Goal: Check status: Check status

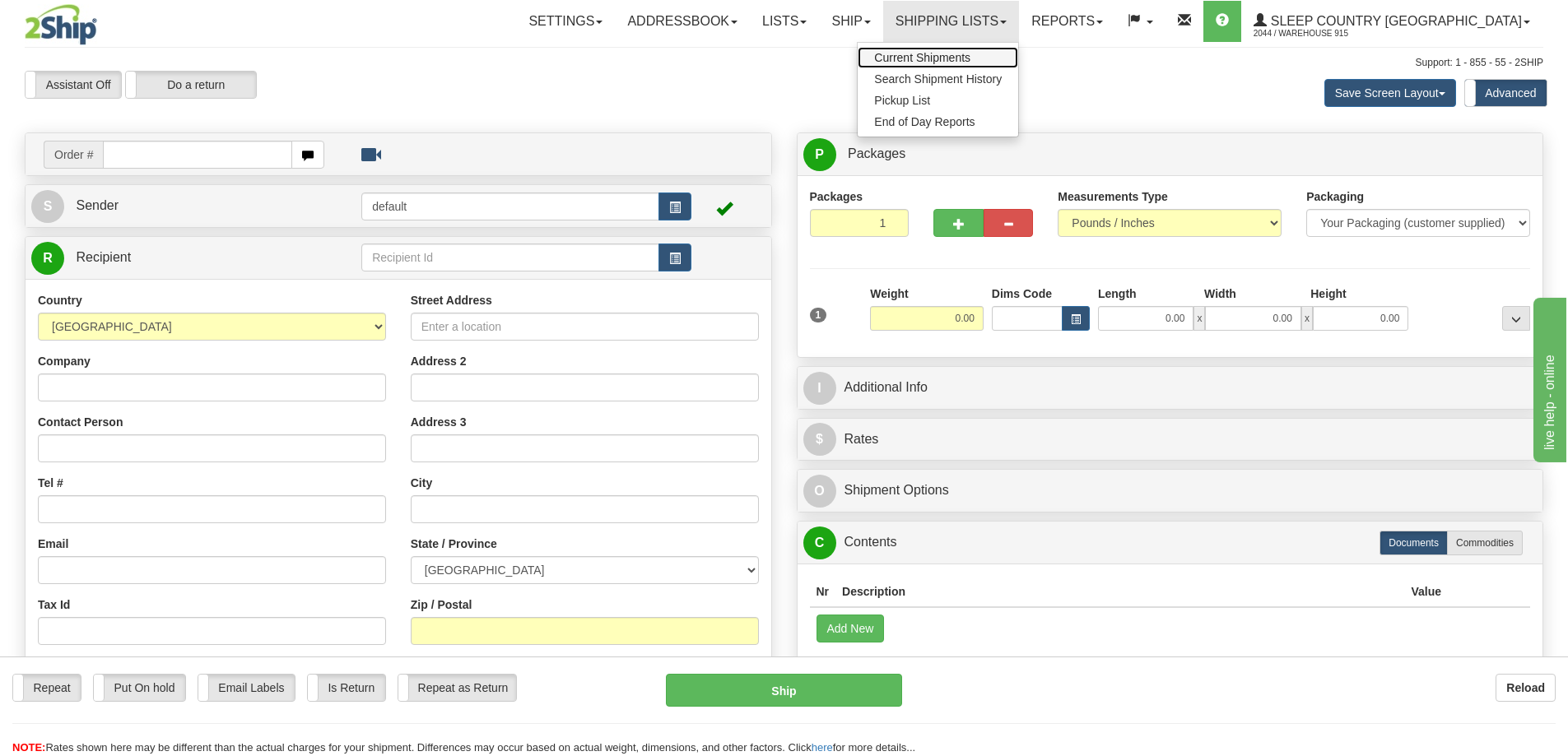
click at [970, 51] on span "Current Shipments" at bounding box center [922, 58] width 96 height 14
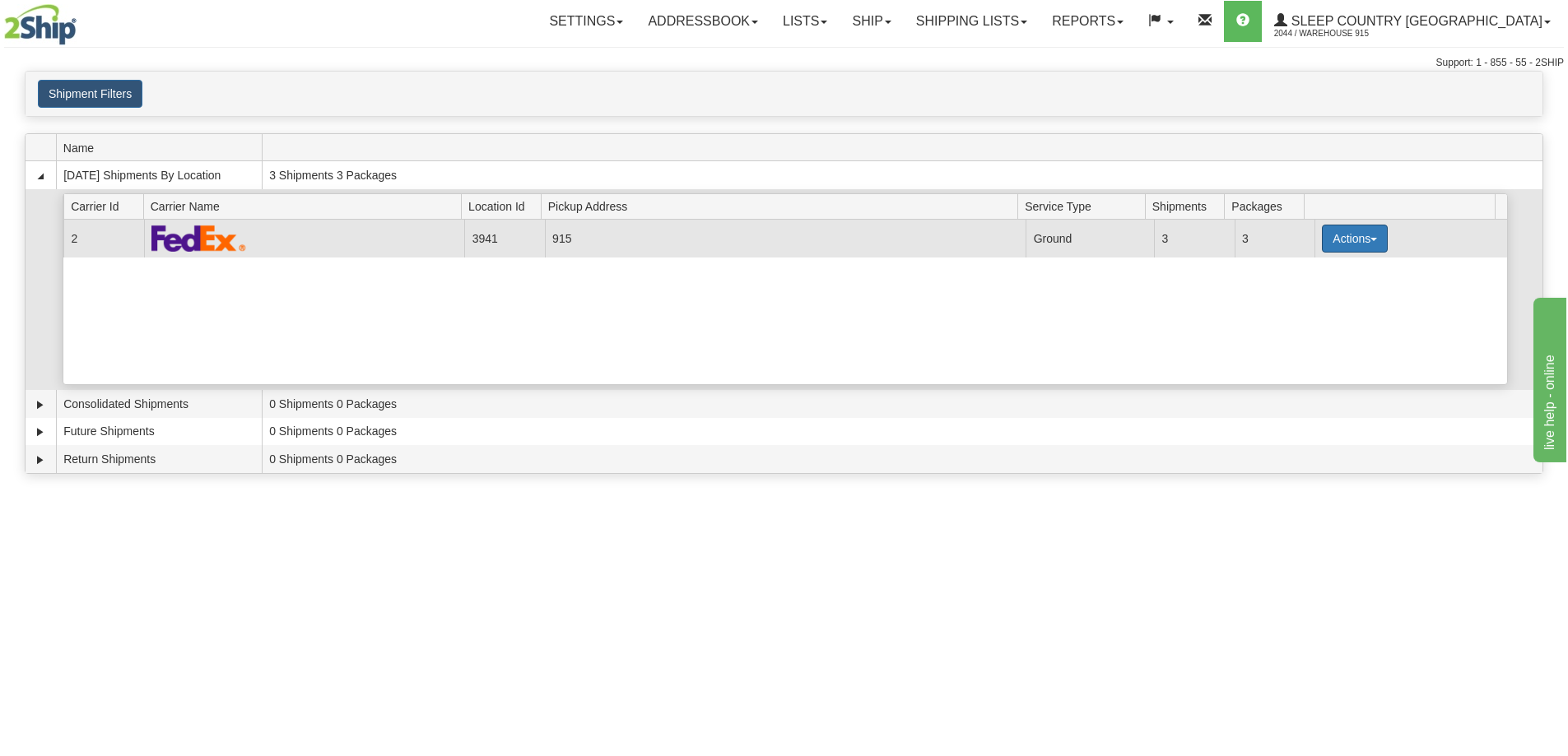
click at [1347, 239] on button "Actions" at bounding box center [1355, 238] width 66 height 28
click at [1316, 288] on link "Close" at bounding box center [1321, 291] width 132 height 21
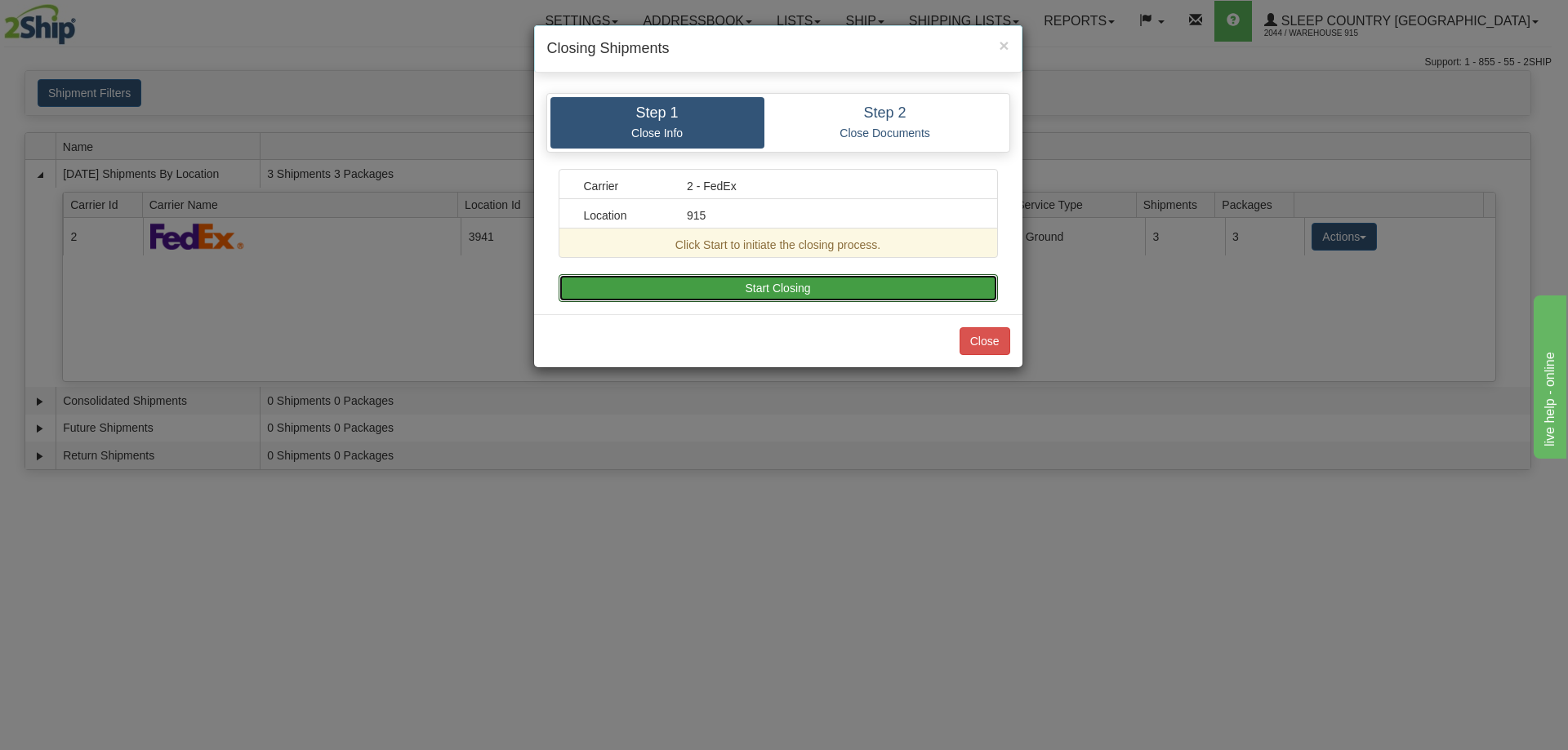
click at [889, 286] on button "Start Closing" at bounding box center [777, 288] width 439 height 28
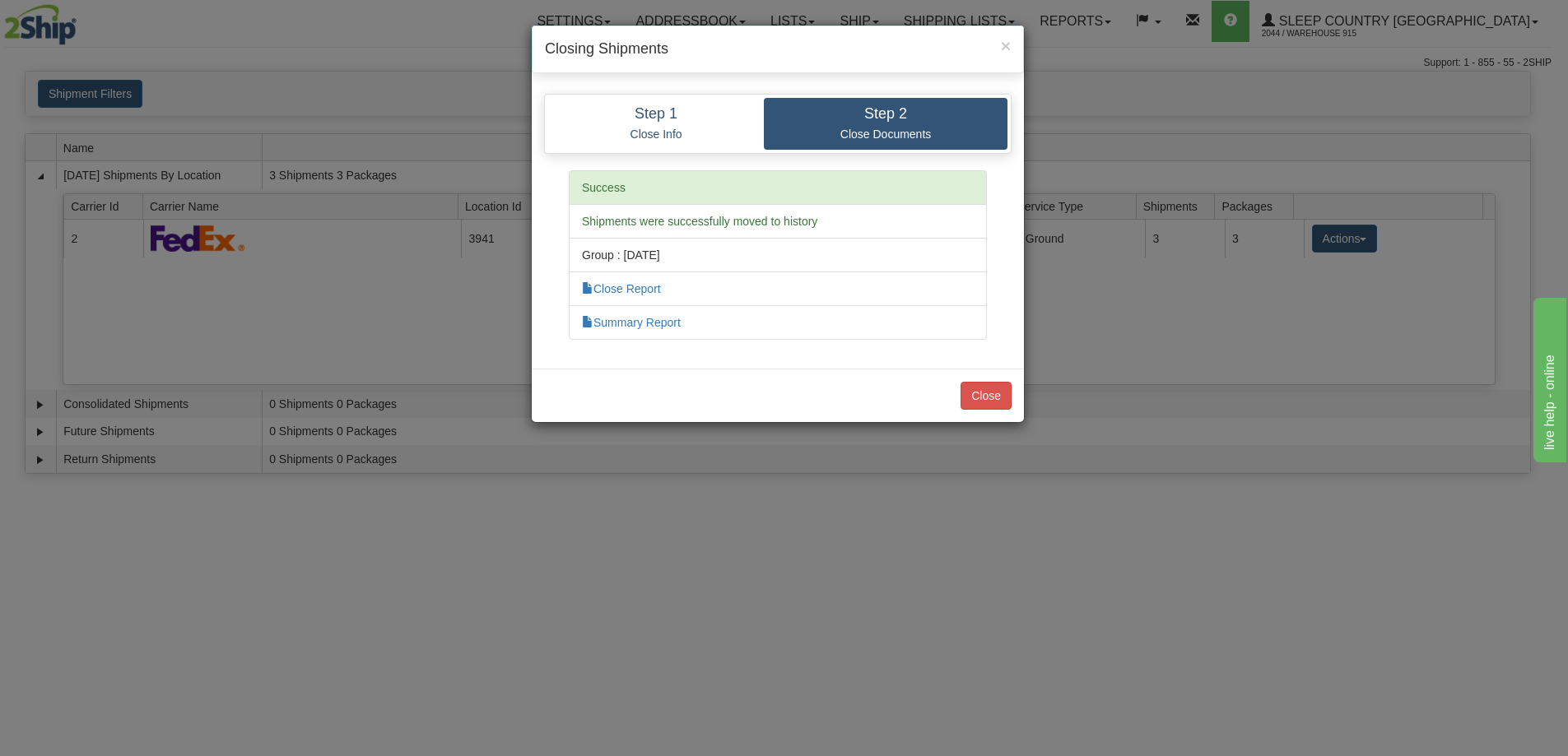
click at [1377, 322] on div "× Closing Shipments Step 1 Close Info Step 2 Close Documents Carrier 2 - FedEx …" at bounding box center [784, 378] width 1568 height 756
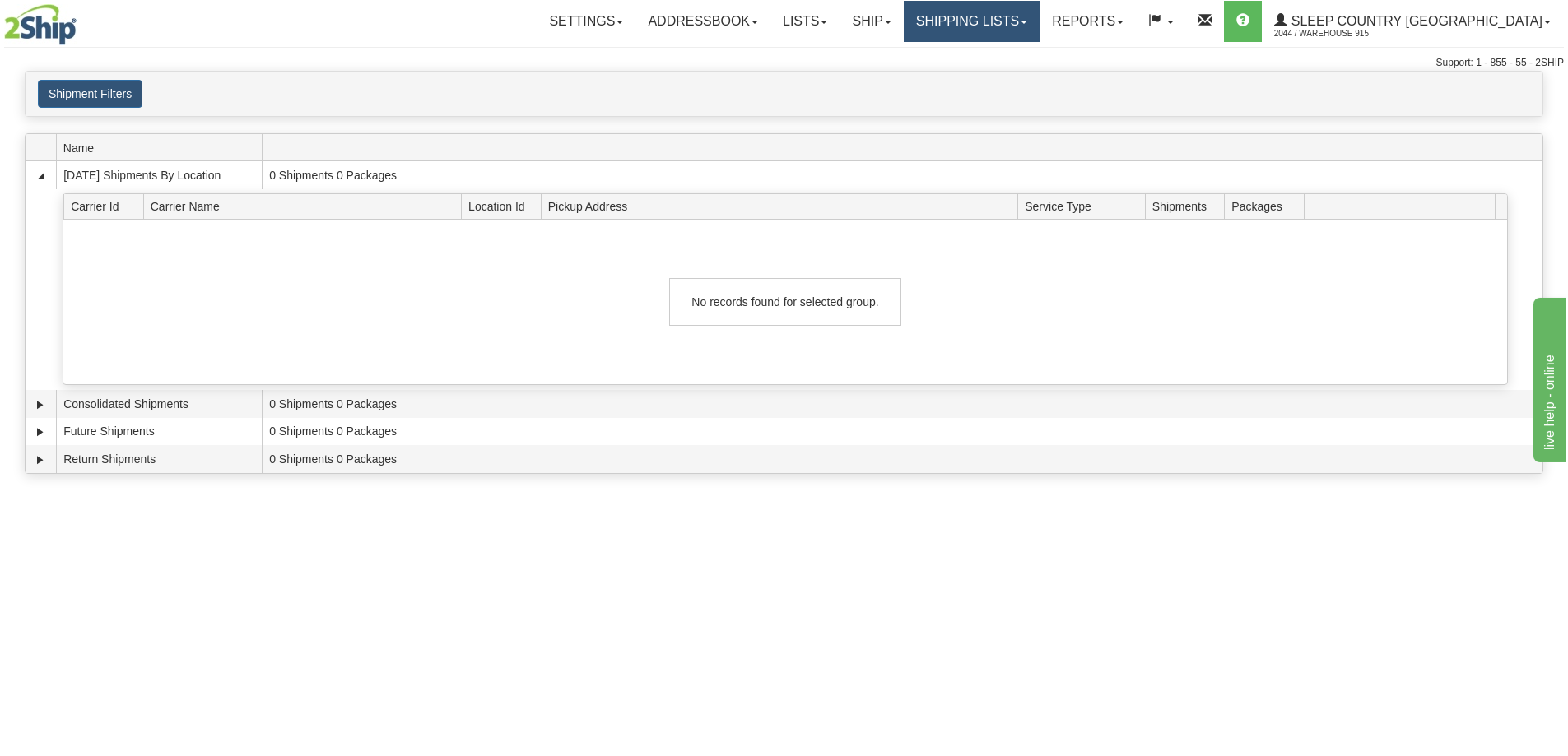
click at [1040, 15] on link "Shipping lists" at bounding box center [971, 21] width 136 height 42
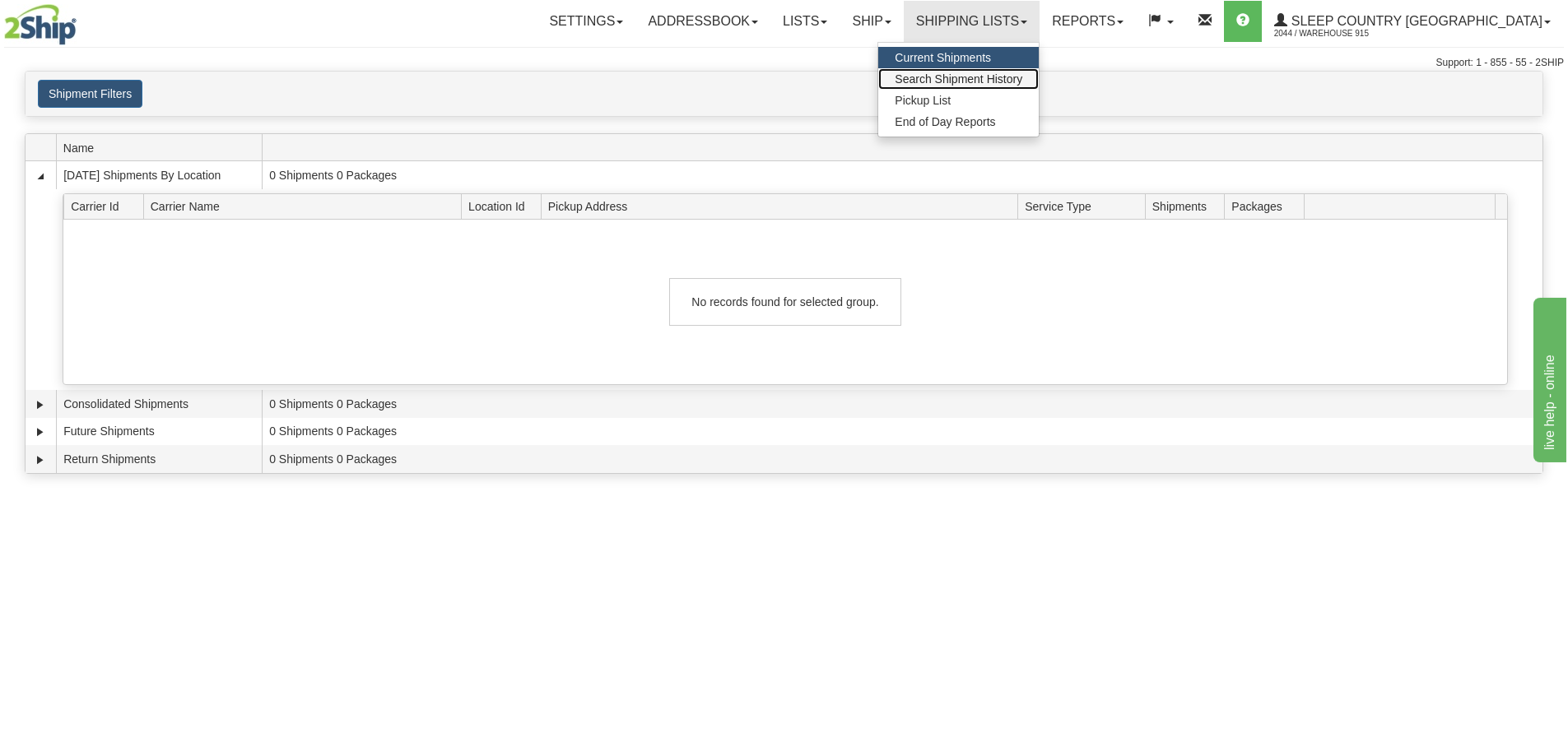
click at [1023, 73] on span "Search Shipment History" at bounding box center [959, 79] width 128 height 14
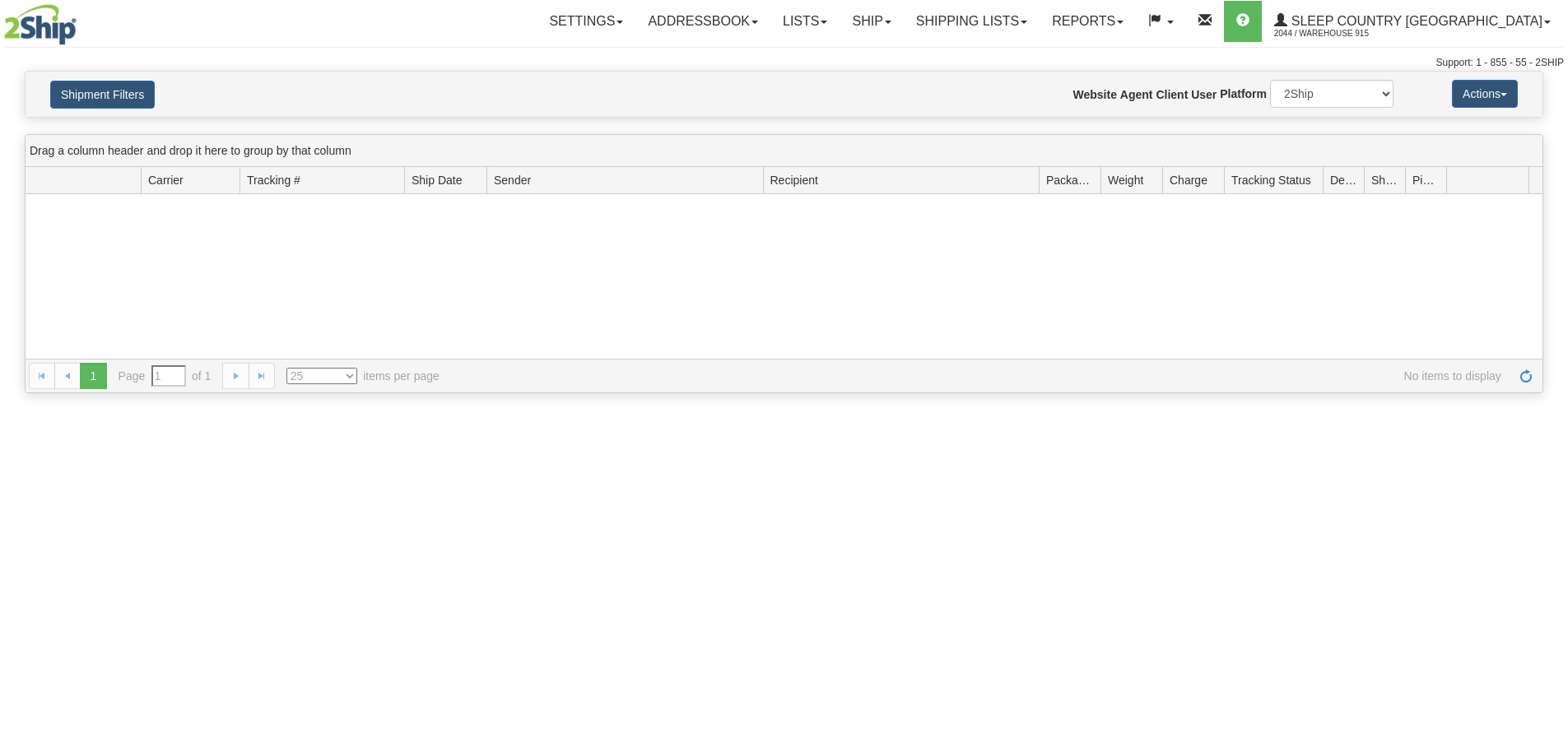
type input "From 10/14/2025 To 10/15/2025"
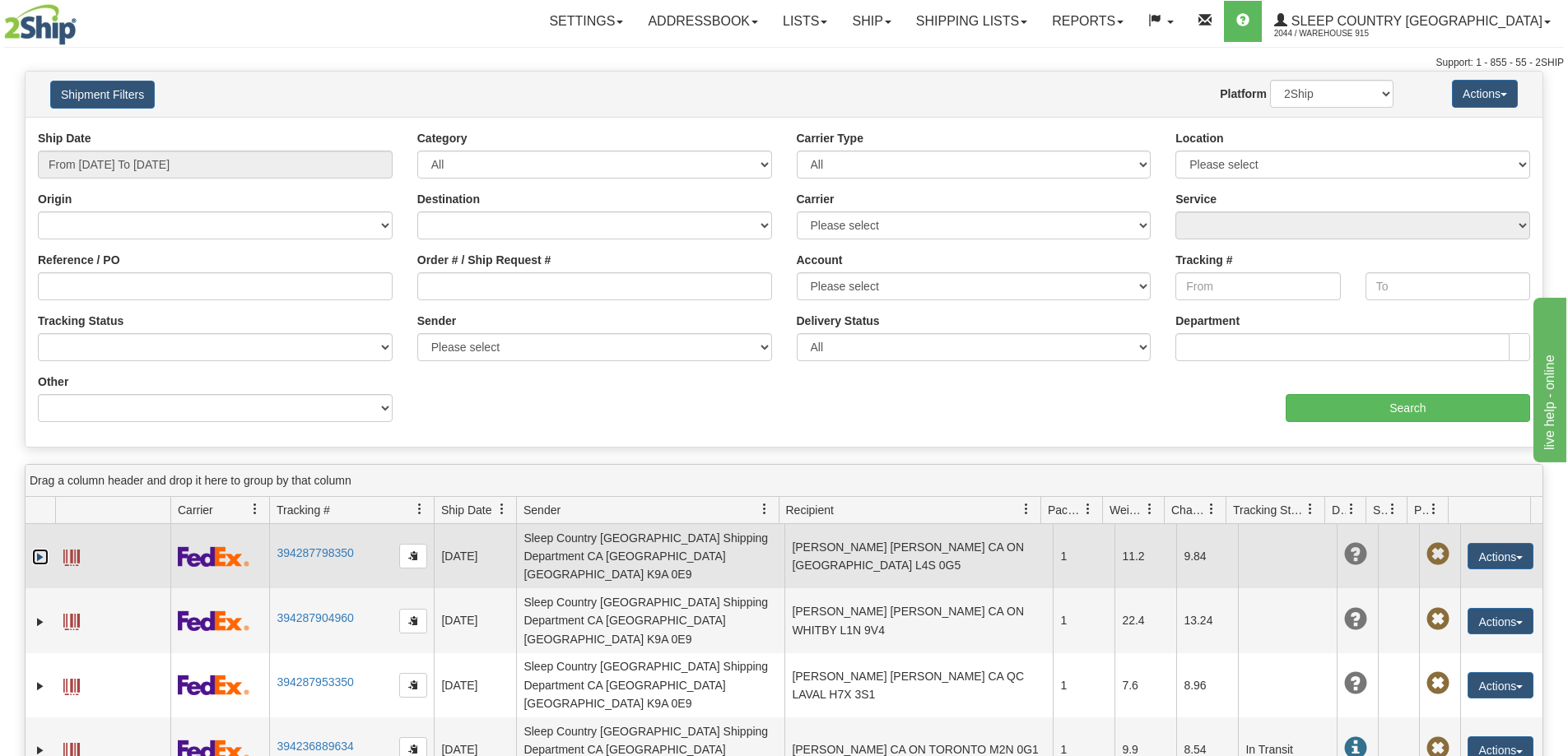
click at [41, 552] on link "Expand" at bounding box center [40, 557] width 16 height 16
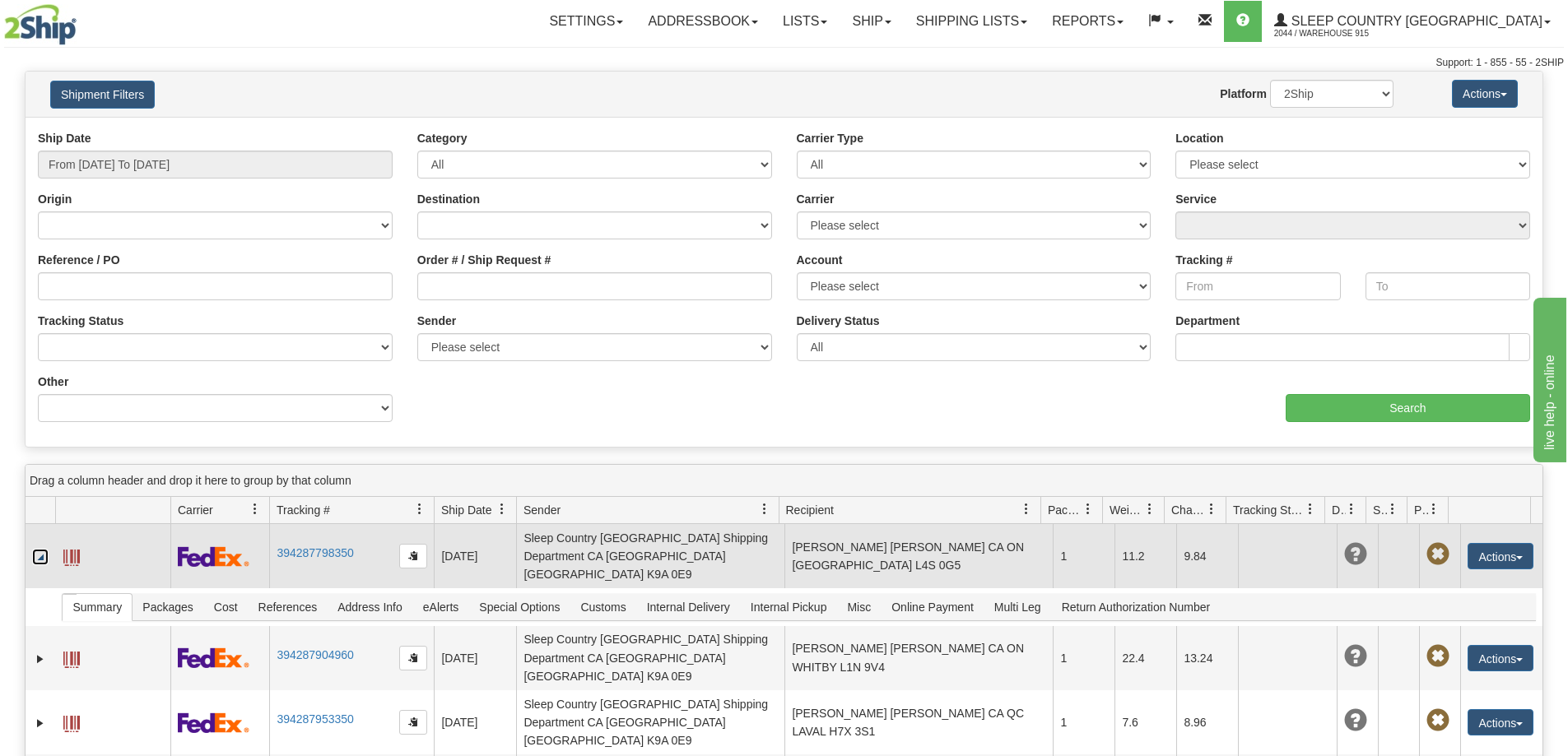
click at [41, 552] on link "Collapse" at bounding box center [40, 557] width 16 height 16
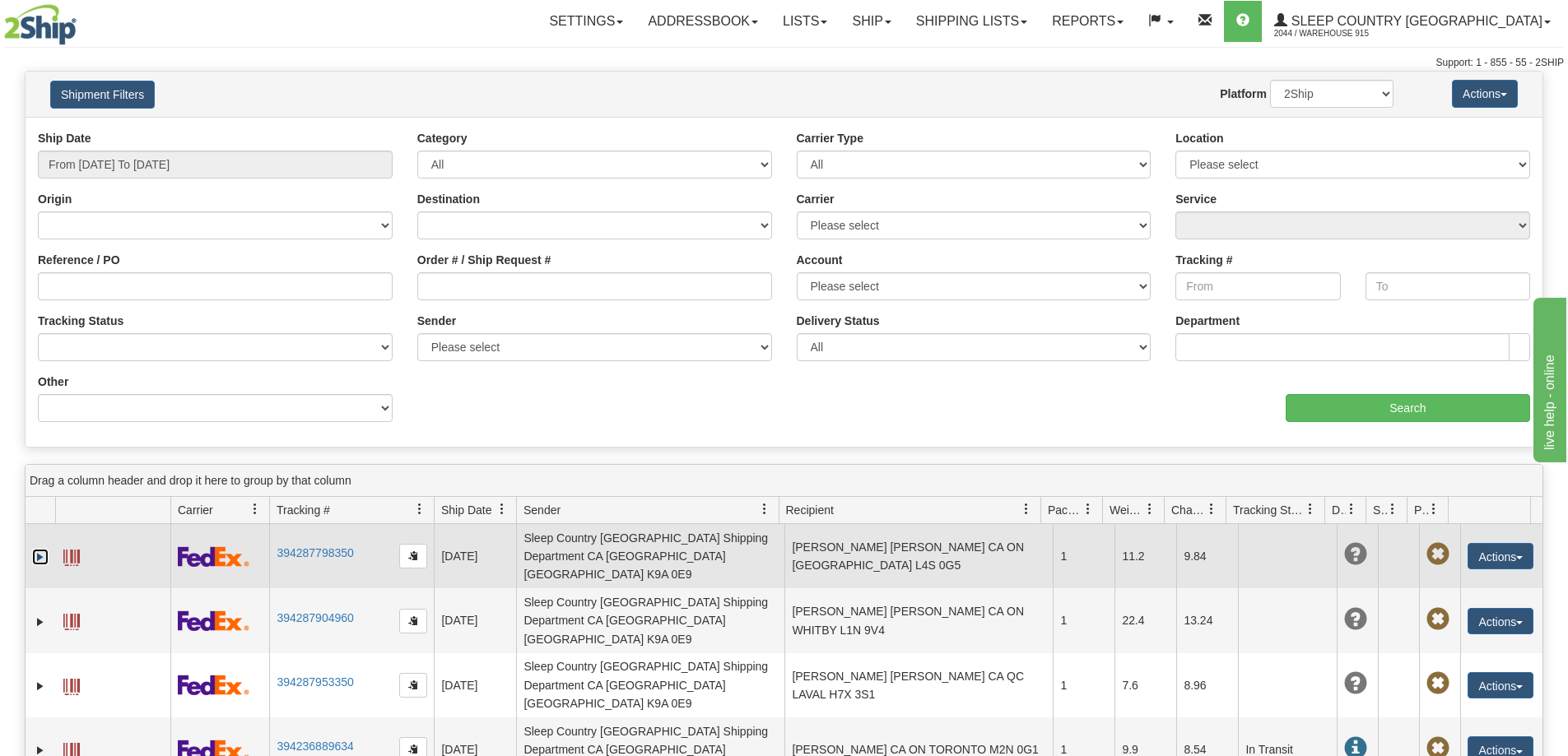
click at [44, 549] on link "Expand" at bounding box center [40, 557] width 16 height 16
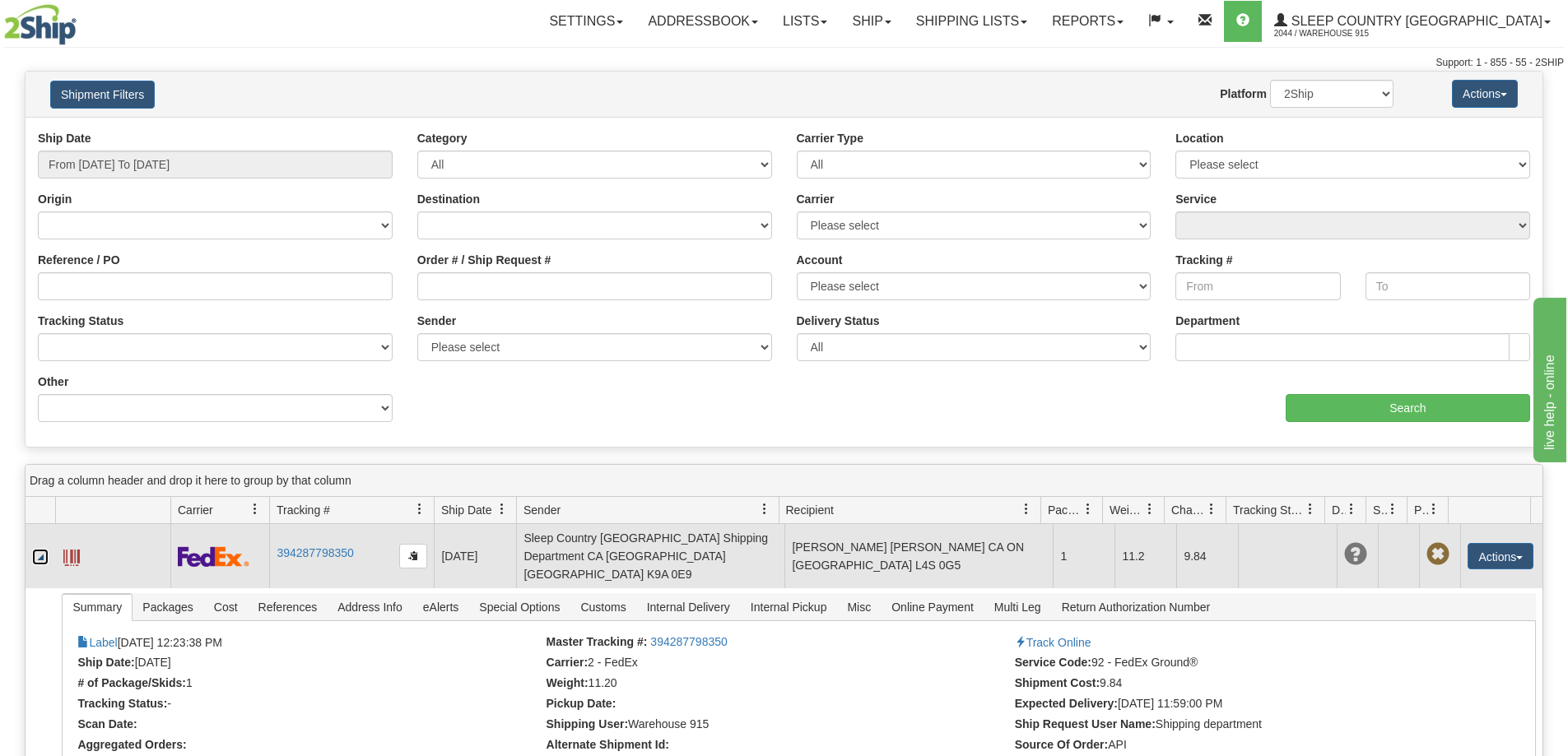
click at [44, 549] on link "Collapse" at bounding box center [40, 557] width 16 height 16
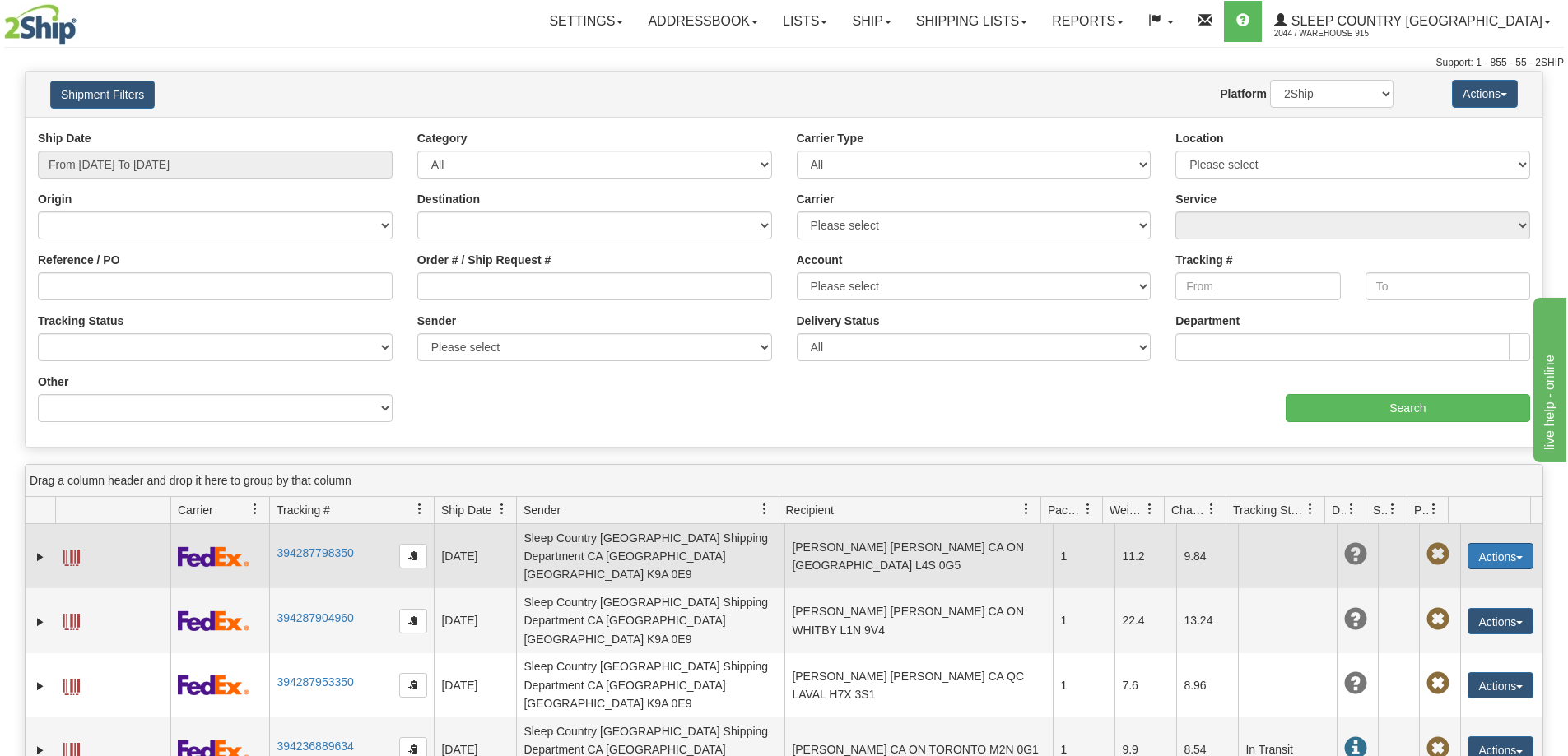
click at [1478, 559] on button "Actions" at bounding box center [1501, 556] width 66 height 26
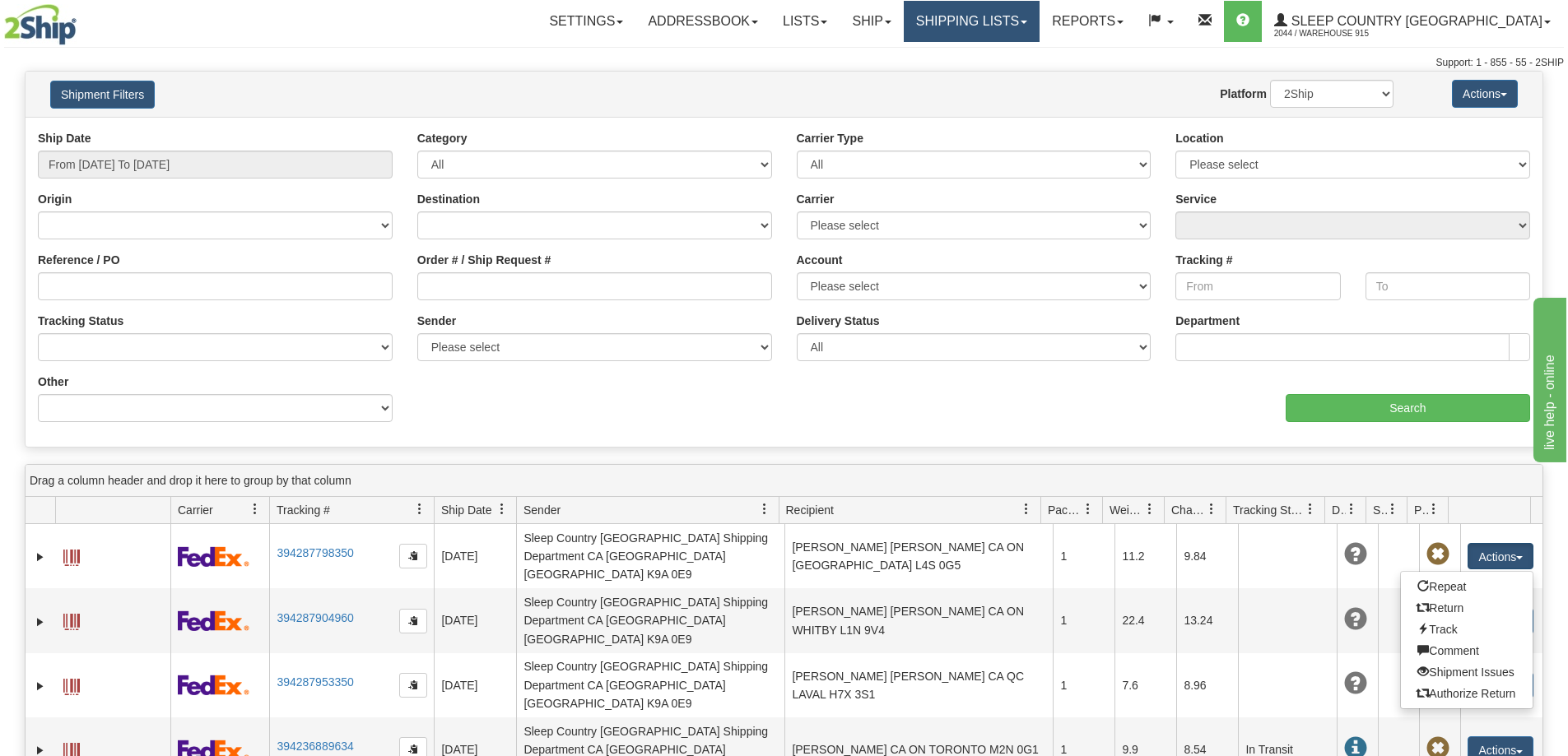
click at [1040, 20] on link "Shipping lists" at bounding box center [971, 21] width 136 height 42
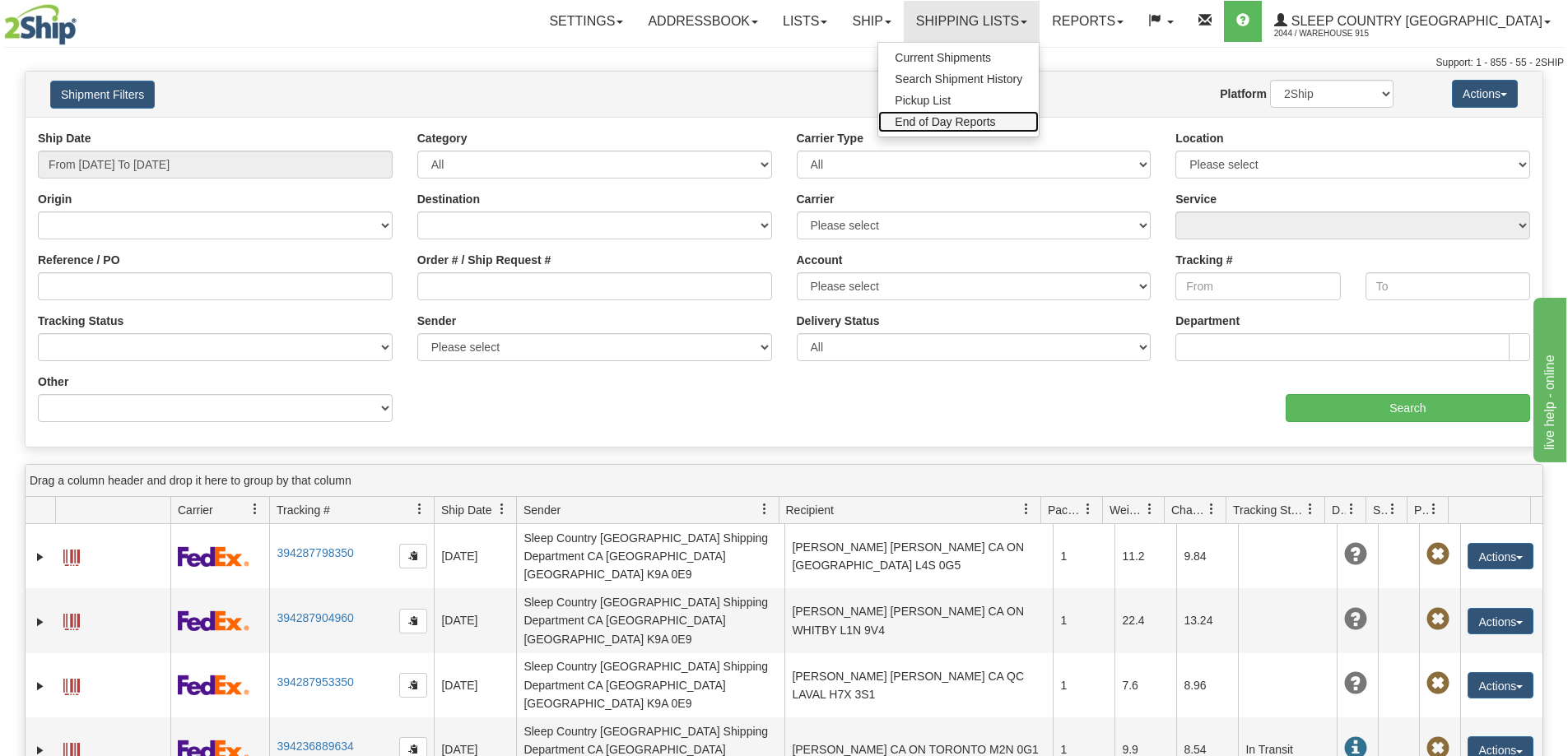
click at [996, 118] on span "End of Day Reports" at bounding box center [945, 122] width 101 height 14
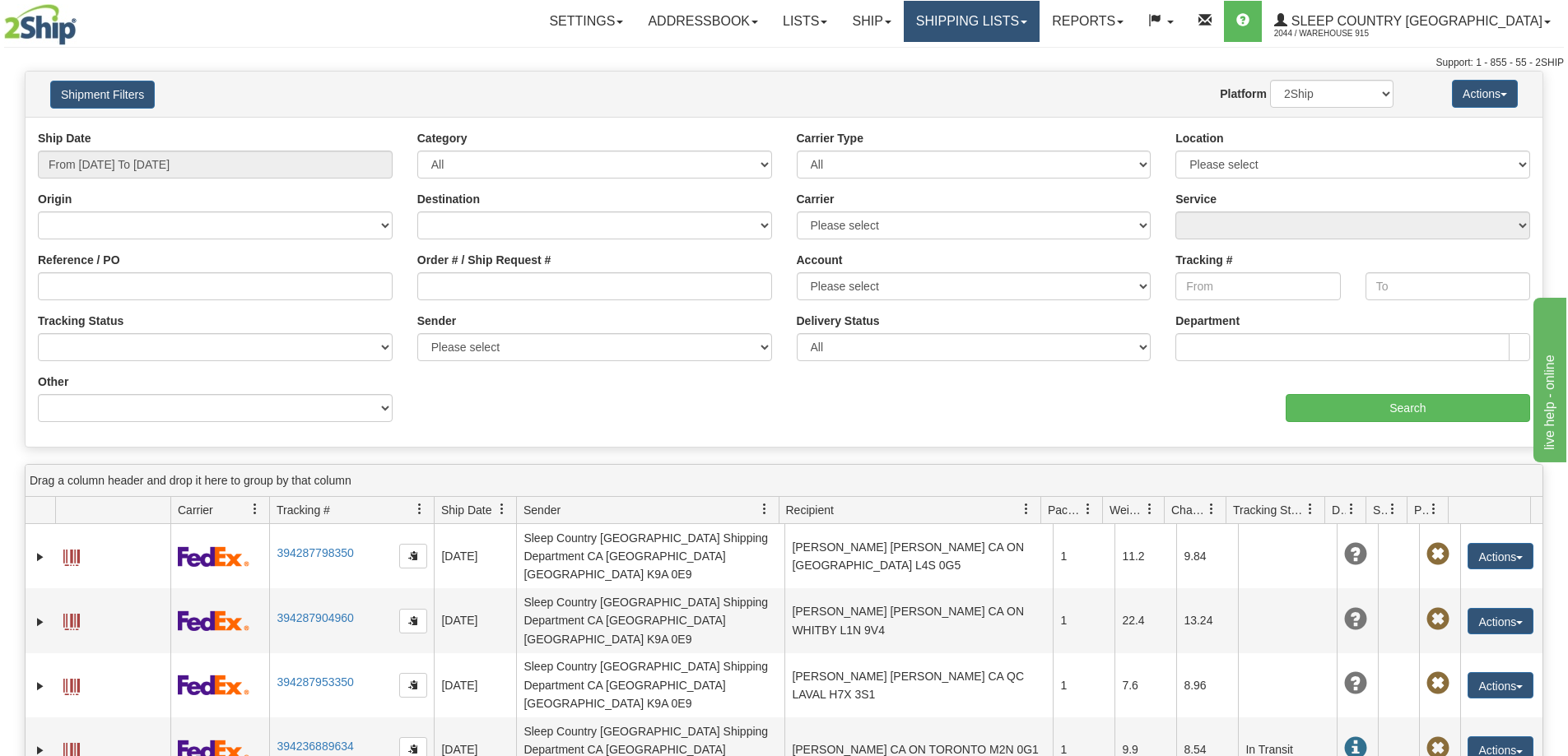
click at [1040, 18] on link "Shipping lists" at bounding box center [971, 21] width 136 height 42
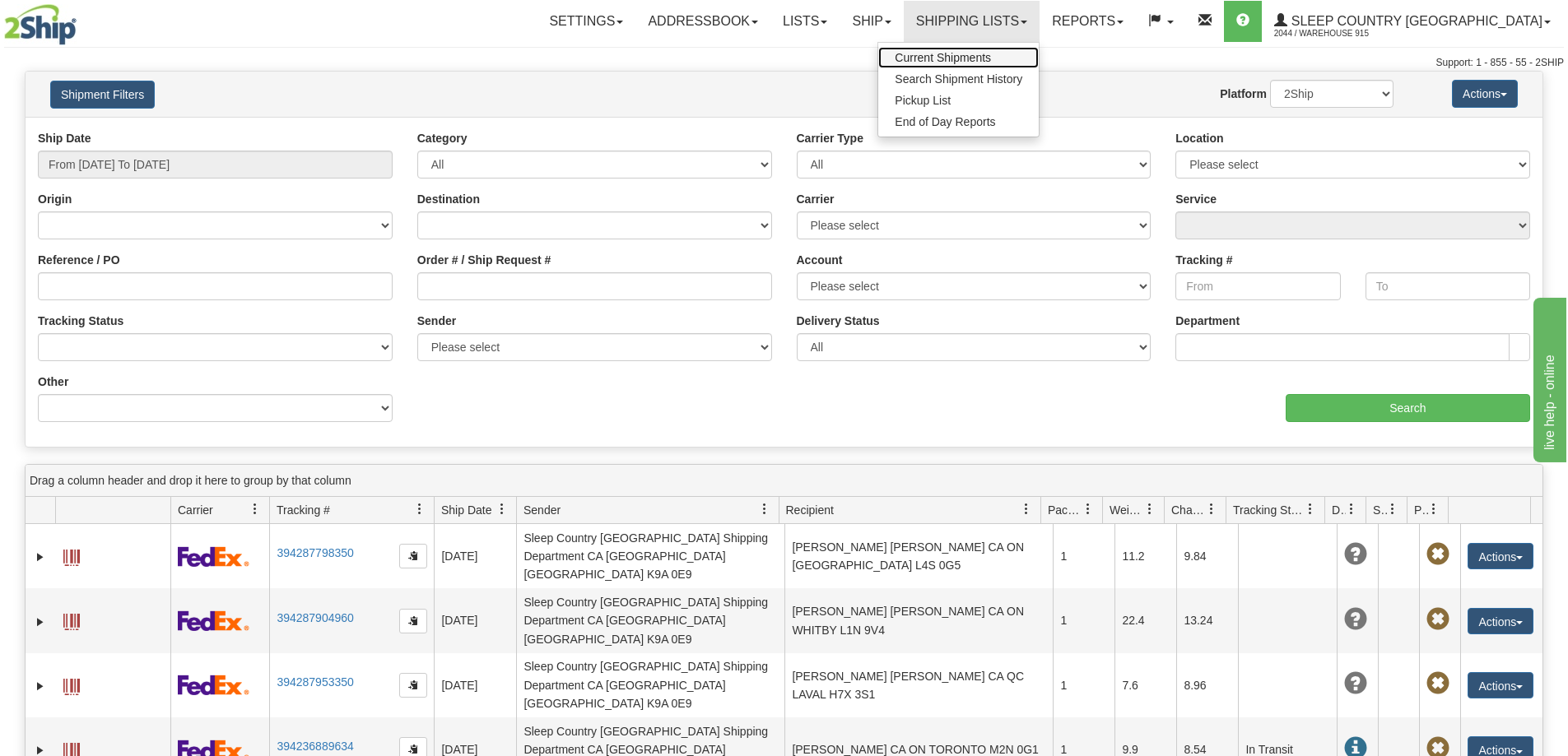
click at [992, 55] on span "Current Shipments" at bounding box center [942, 58] width 96 height 14
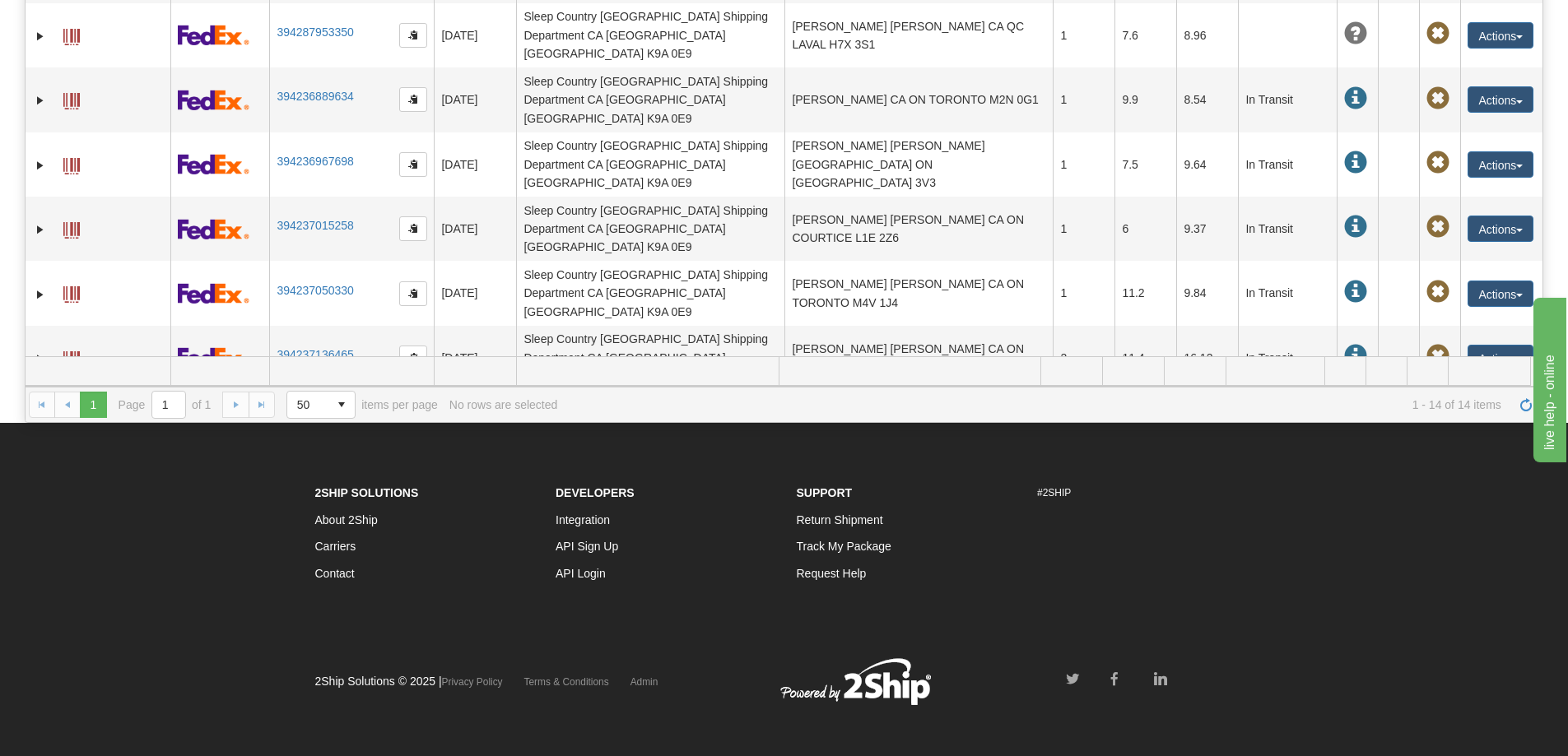
scroll to position [657, 0]
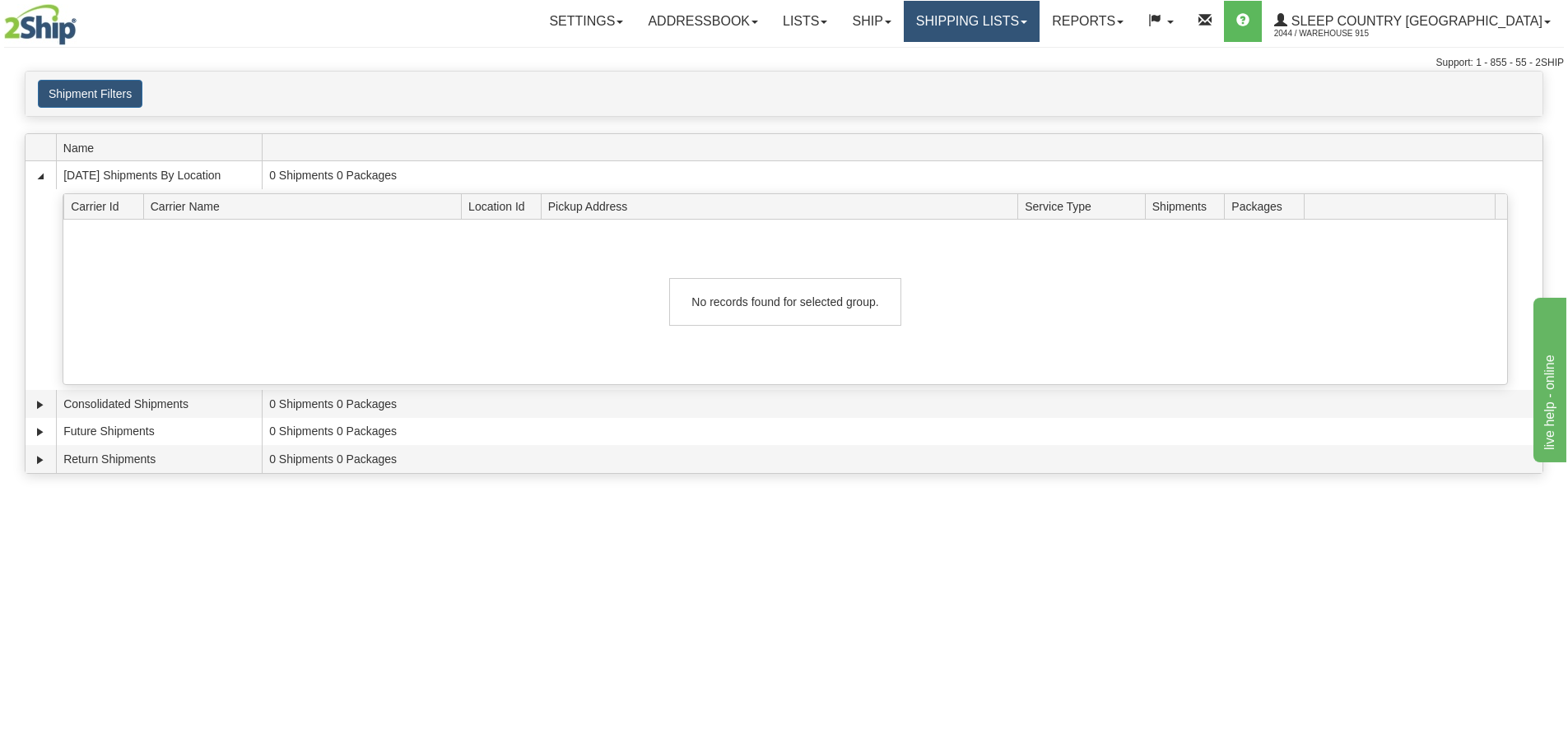
click at [1040, 15] on link "Shipping lists" at bounding box center [971, 21] width 136 height 42
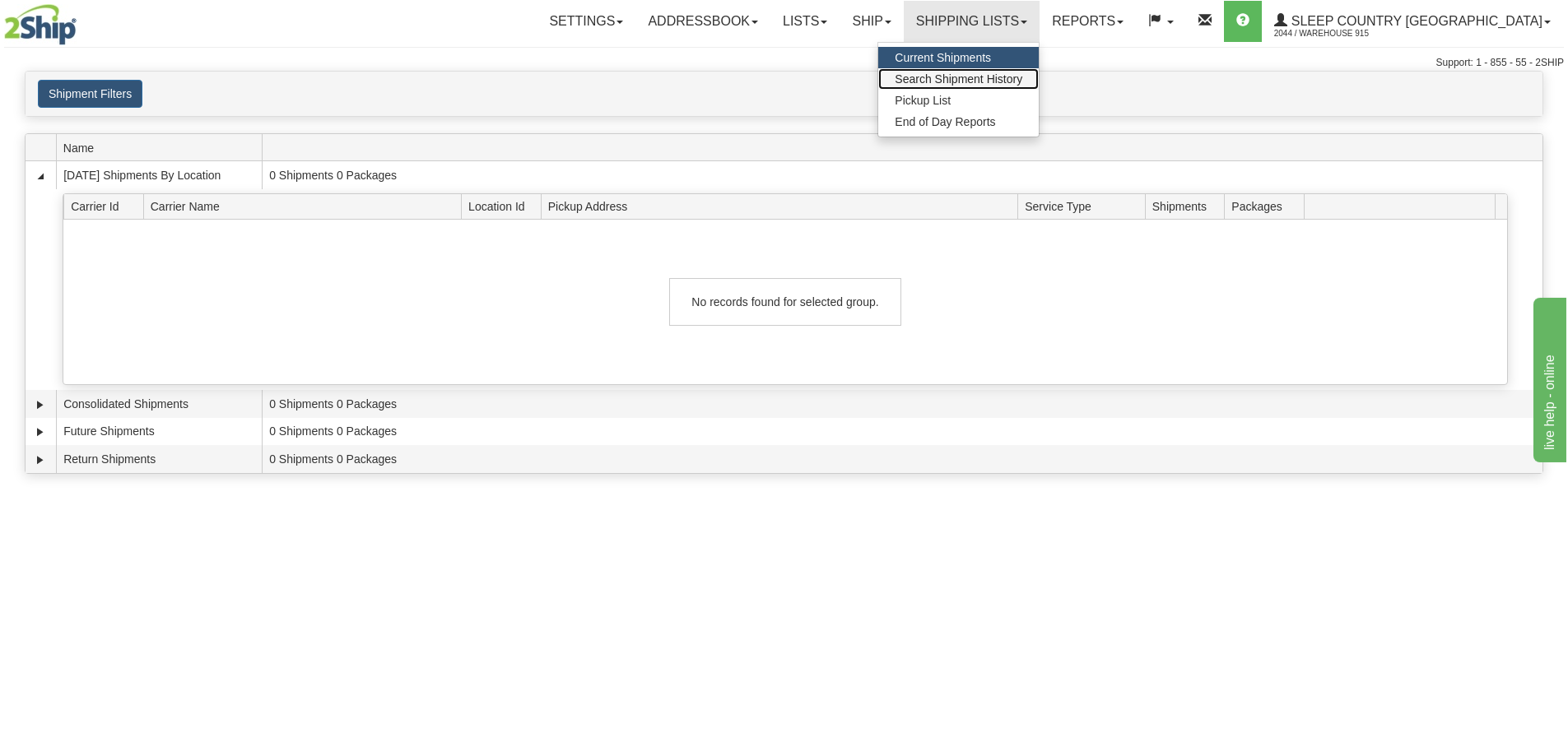
click at [1023, 75] on span "Search Shipment History" at bounding box center [959, 79] width 128 height 14
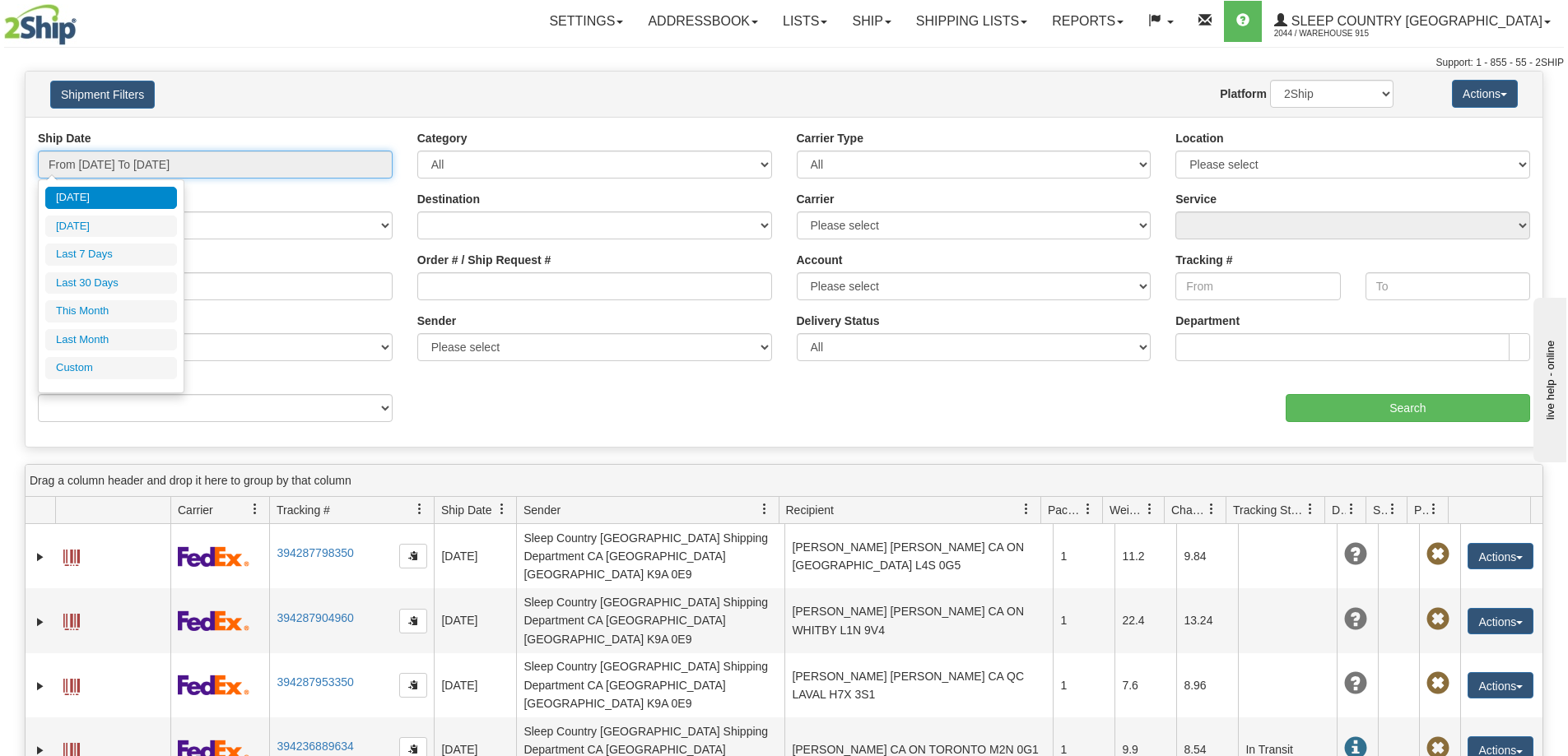
click at [236, 166] on input "From [DATE] To [DATE]" at bounding box center [215, 165] width 354 height 28
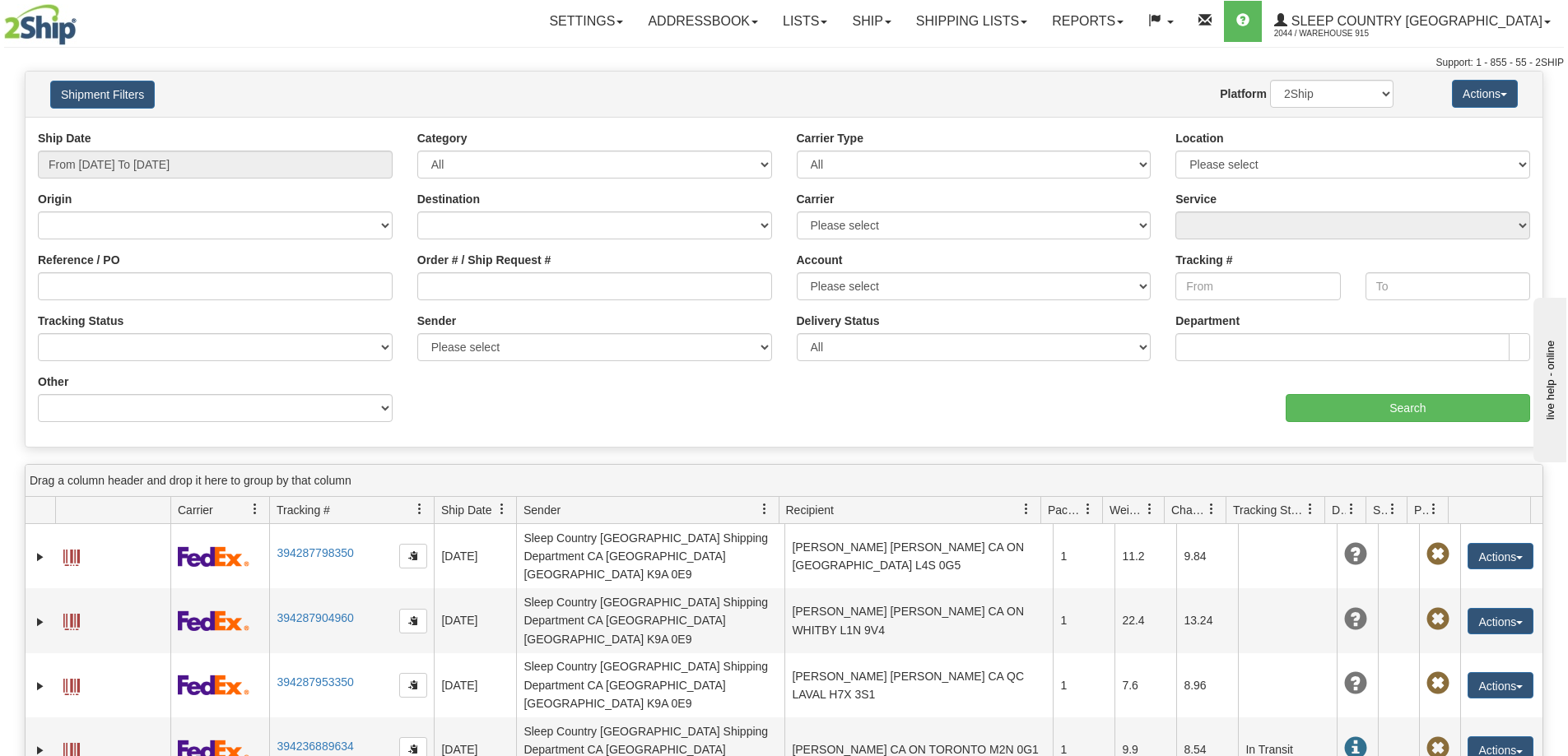
click at [739, 430] on div "Ship Date From [DATE] To [DATE] Category All Inbound Outbound Carrier Type All …" at bounding box center [784, 282] width 1518 height 305
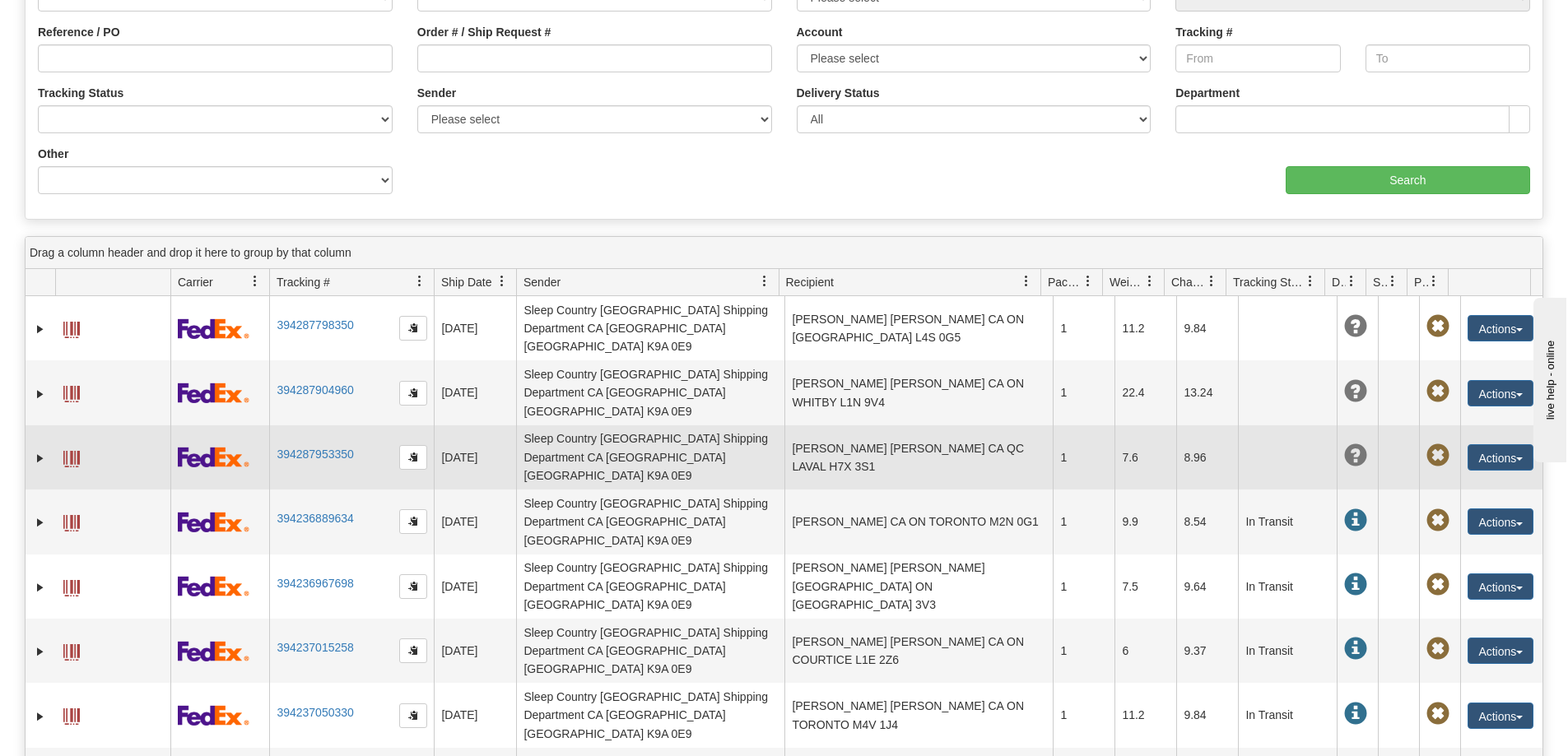
scroll to position [247, 0]
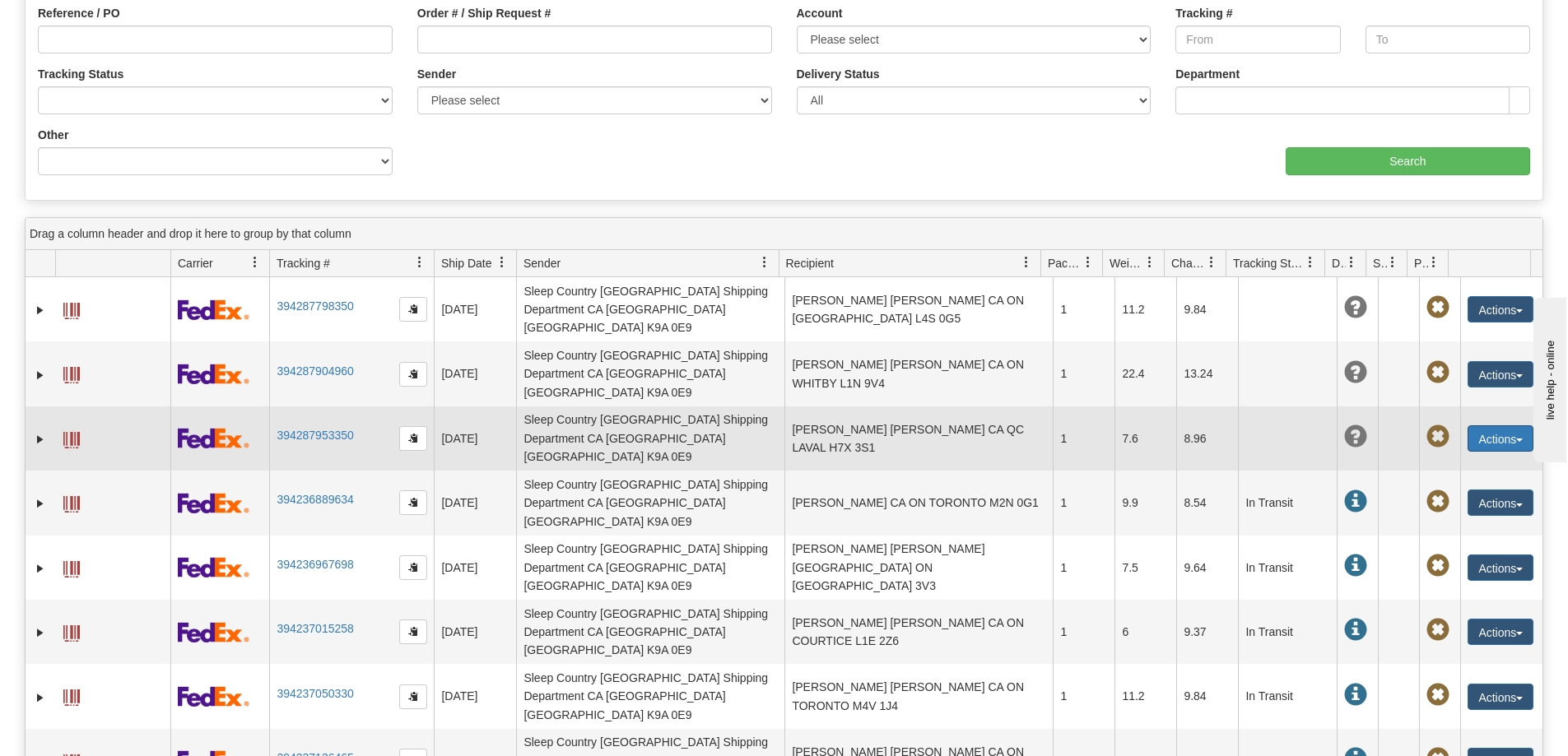
click at [1476, 426] on button "Actions" at bounding box center [1501, 438] width 66 height 26
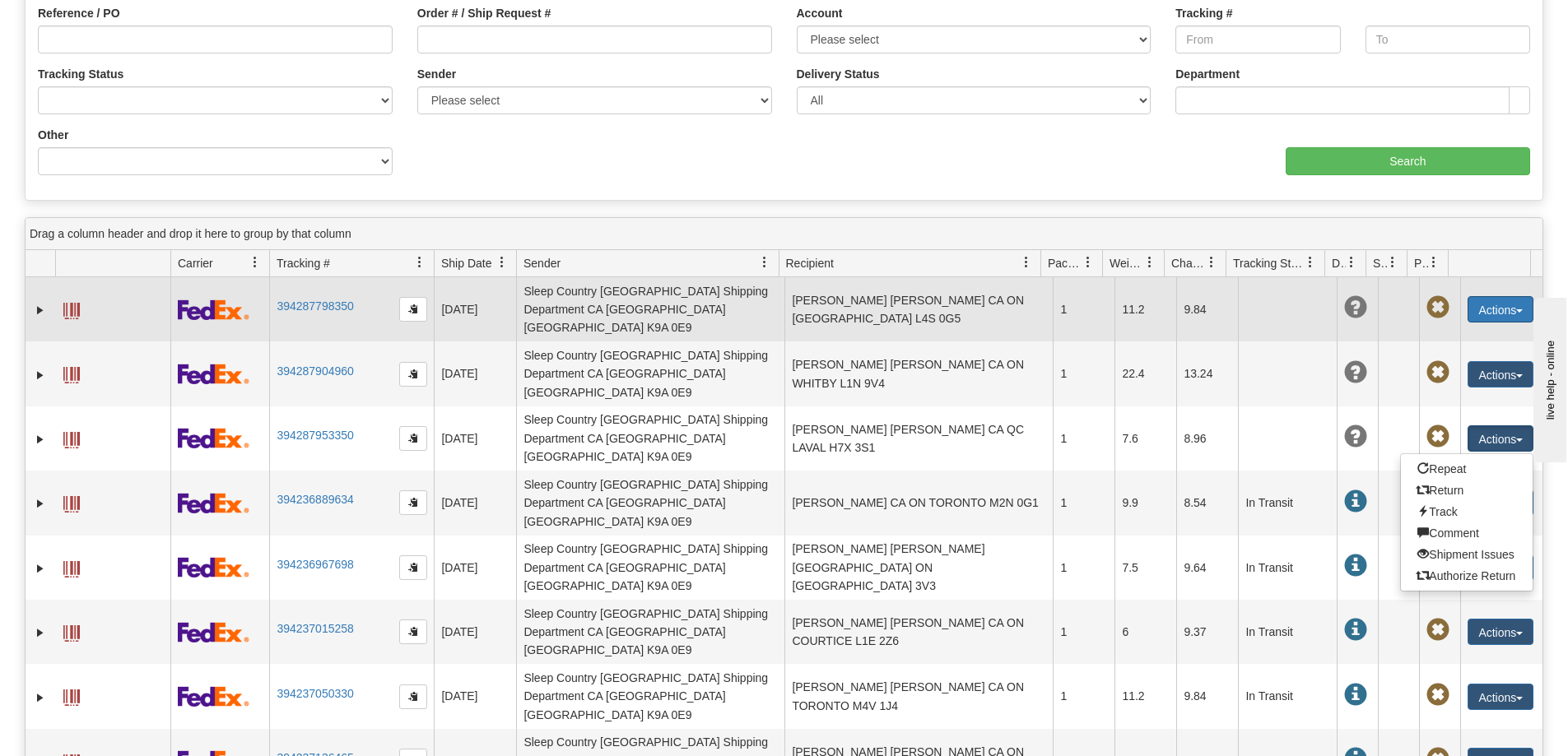
click at [1468, 299] on button "Actions" at bounding box center [1501, 309] width 66 height 26
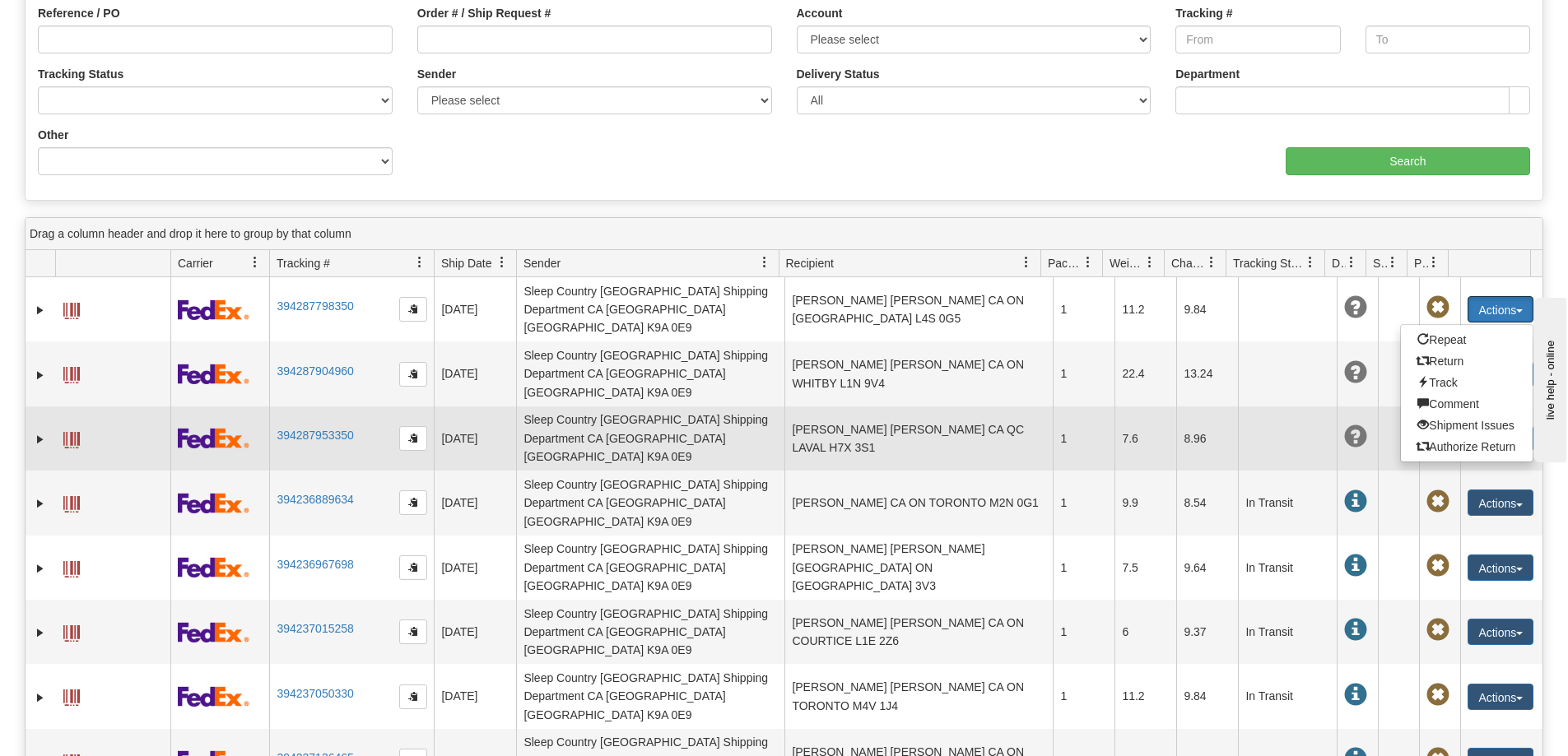
click at [1306, 407] on td at bounding box center [1288, 438] width 99 height 64
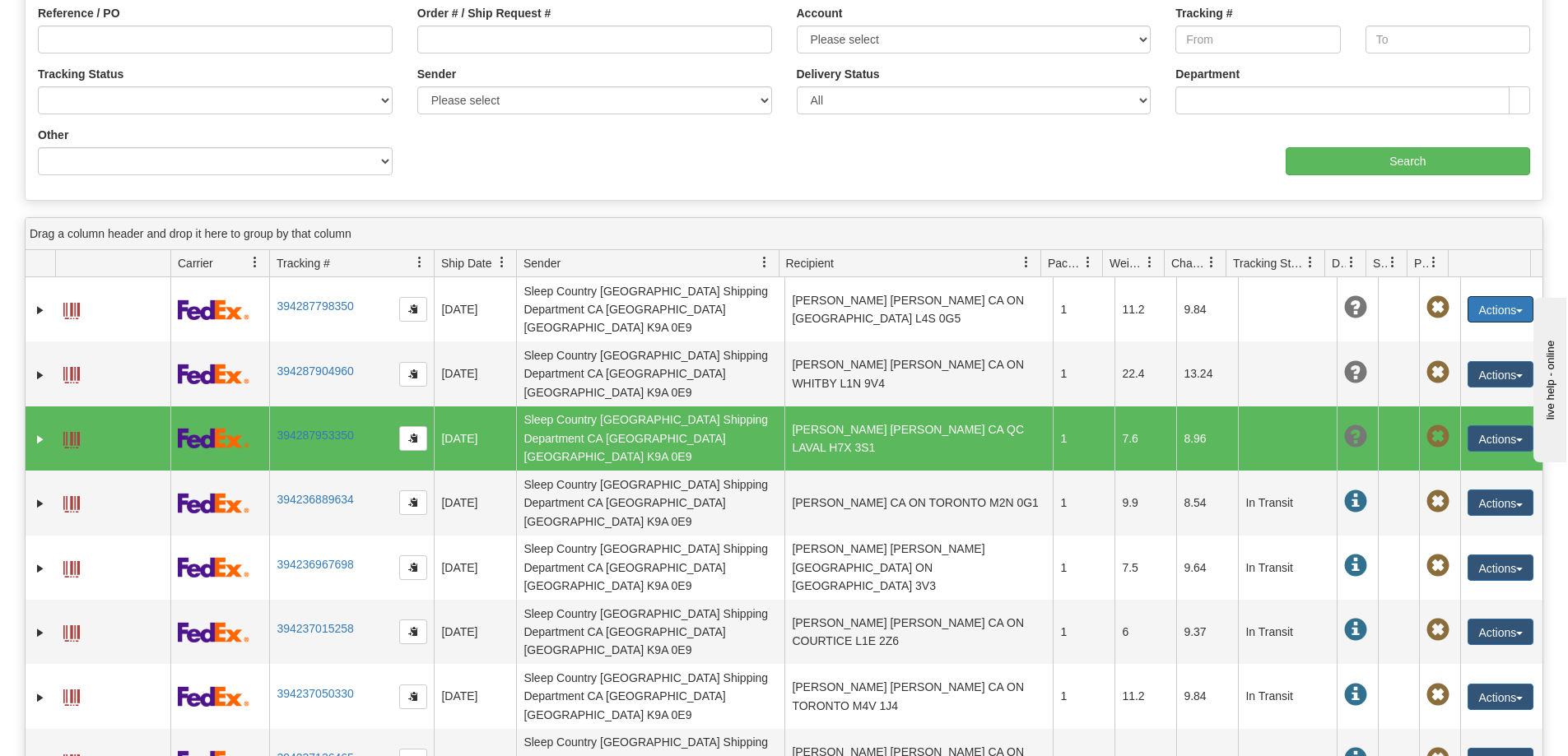
click at [1344, 426] on span at bounding box center [1356, 438] width 23 height 23
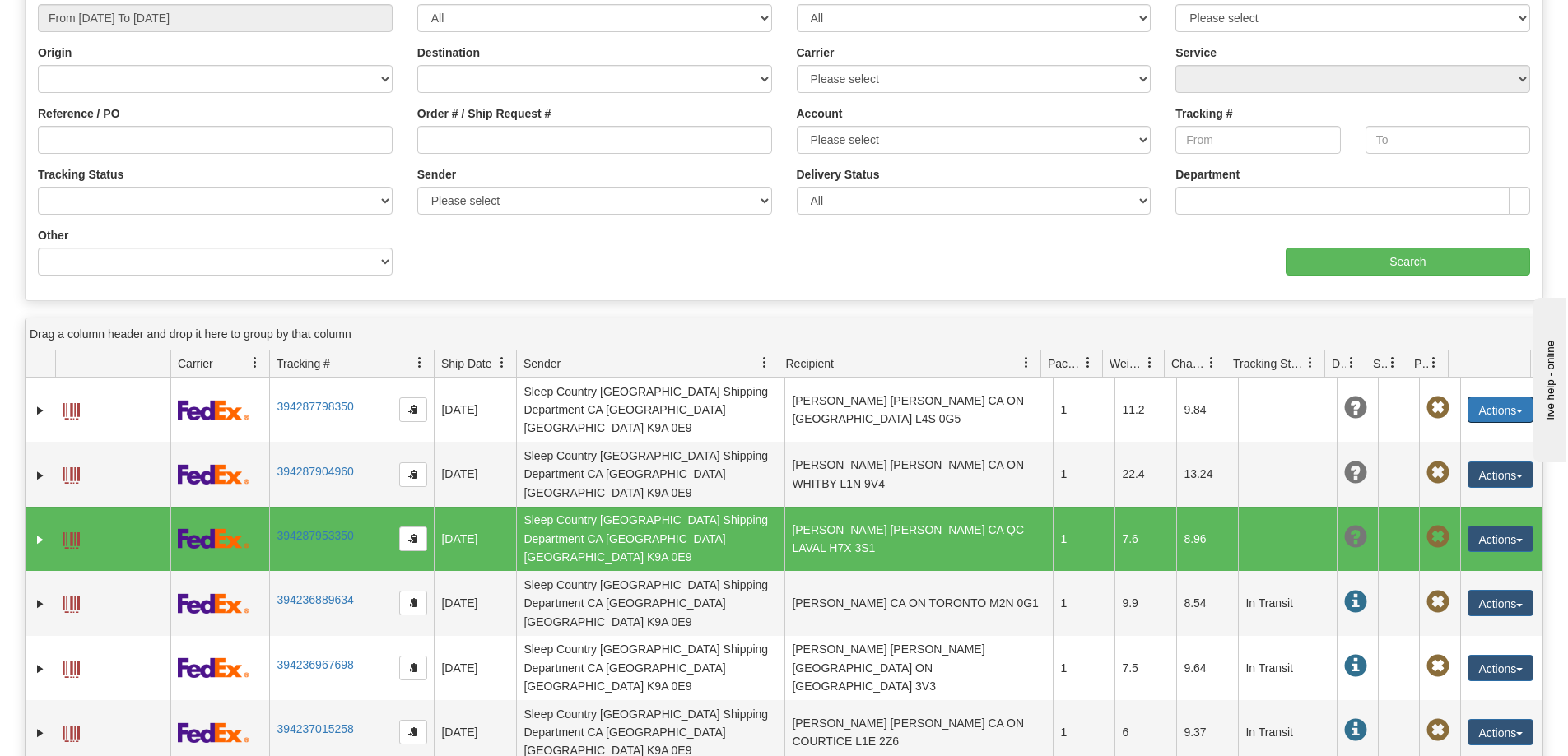
scroll to position [0, 0]
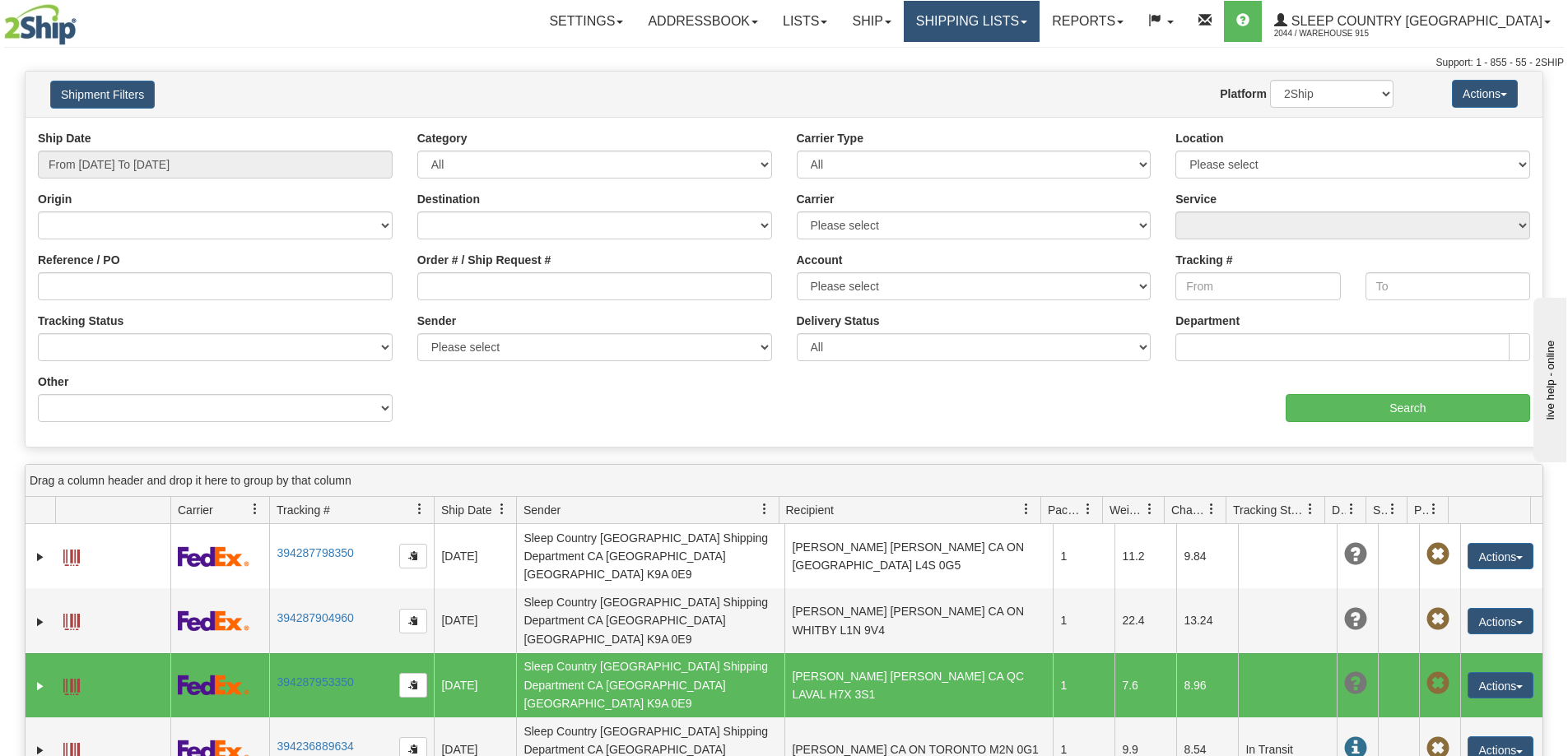
click at [1036, 16] on link "Shipping lists" at bounding box center [971, 21] width 136 height 42
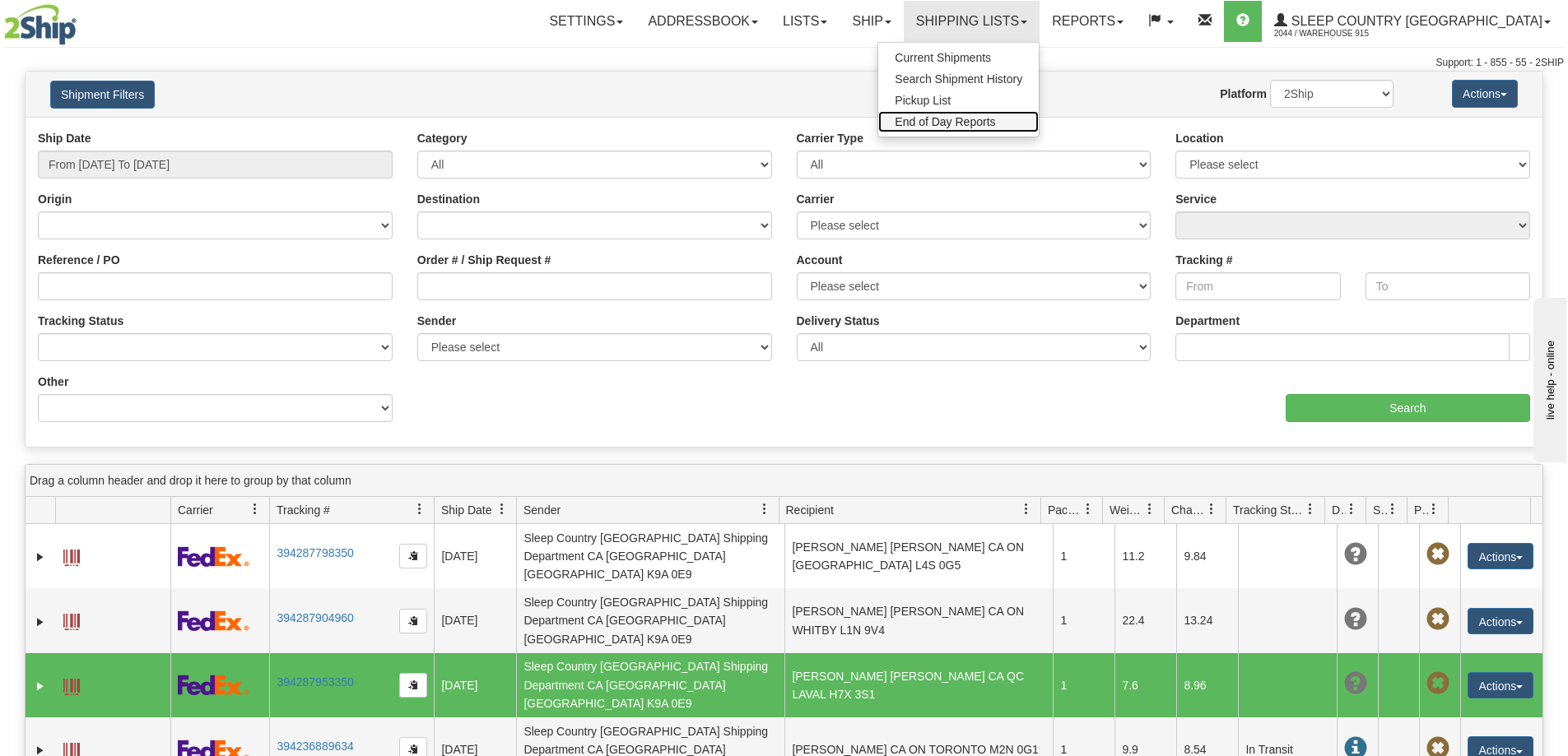
click at [996, 120] on span "End of Day Reports" at bounding box center [945, 122] width 101 height 14
